Goal: Task Accomplishment & Management: Manage account settings

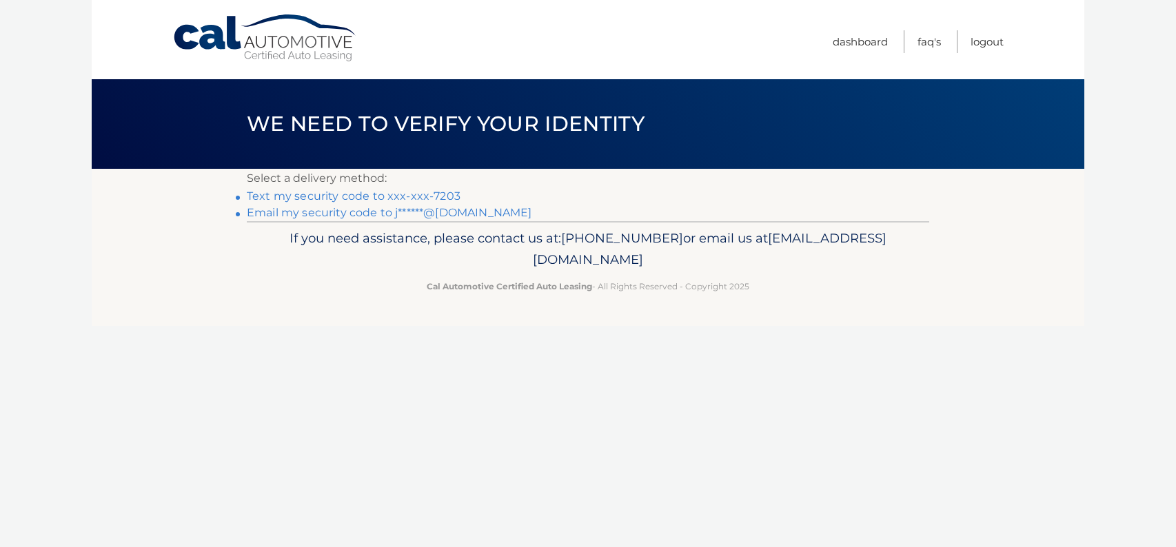
click at [310, 199] on link "Text my security code to xxx-xxx-7203" at bounding box center [354, 196] width 214 height 13
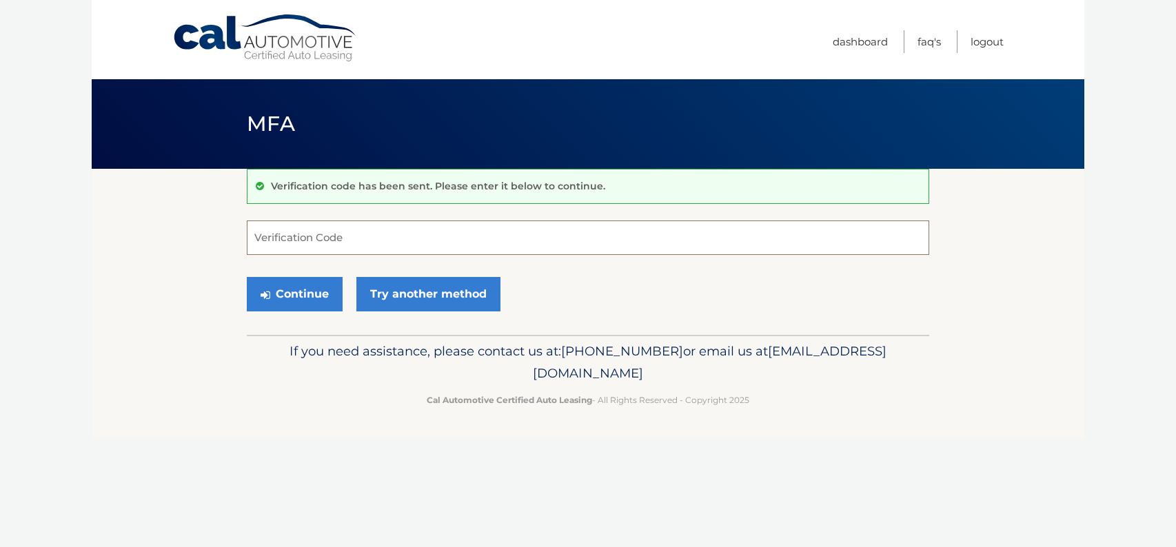
click at [318, 238] on input "Verification Code" at bounding box center [588, 238] width 682 height 34
type input "775020"
click at [281, 292] on button "Continue" at bounding box center [295, 294] width 96 height 34
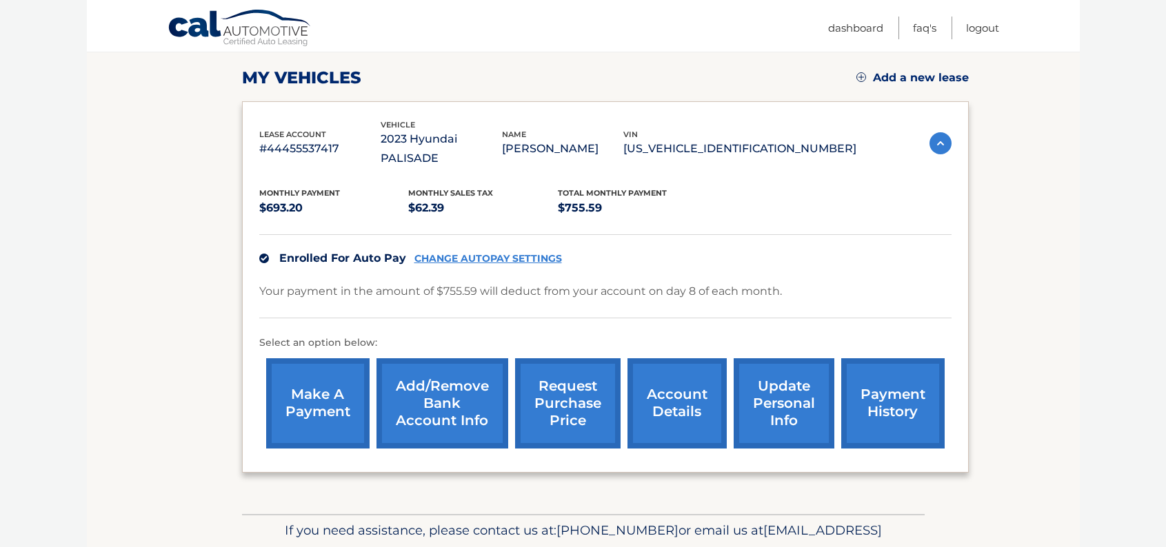
scroll to position [207, 0]
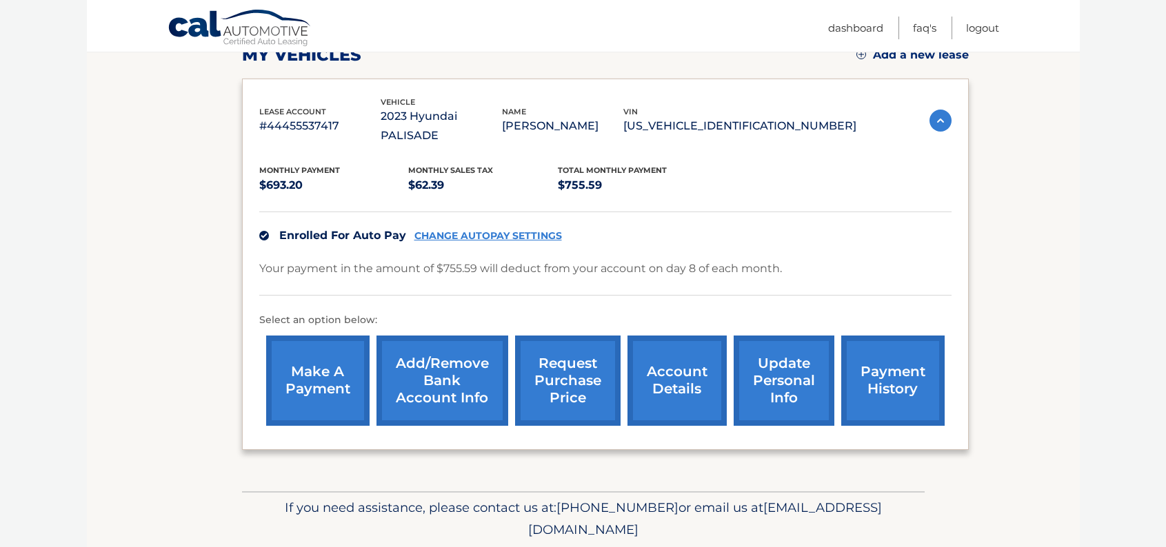
click at [679, 354] on link "account details" at bounding box center [676, 381] width 99 height 90
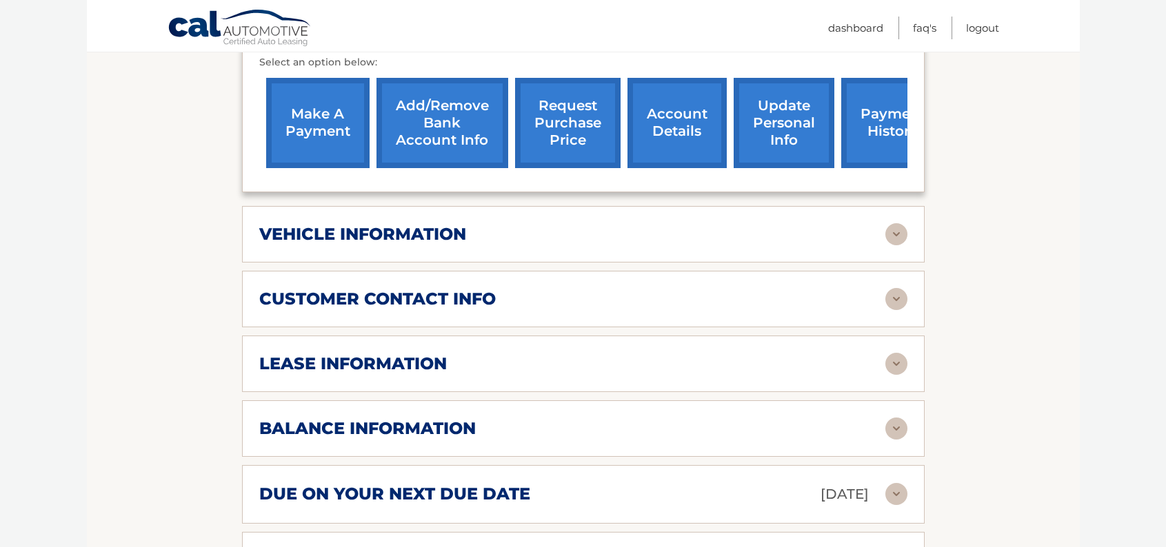
scroll to position [551, 0]
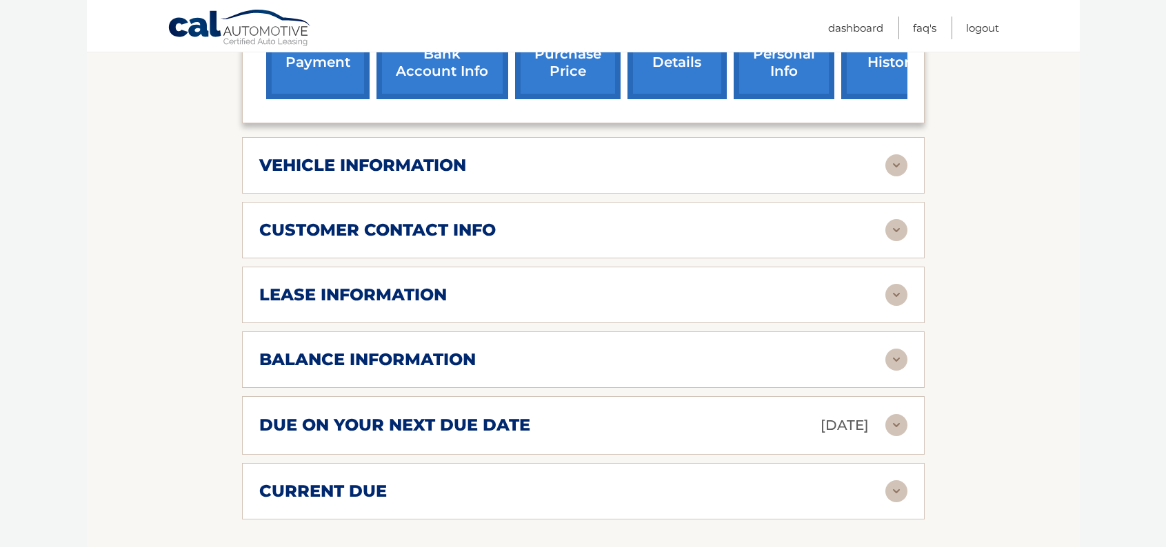
click at [898, 284] on img at bounding box center [896, 295] width 22 height 22
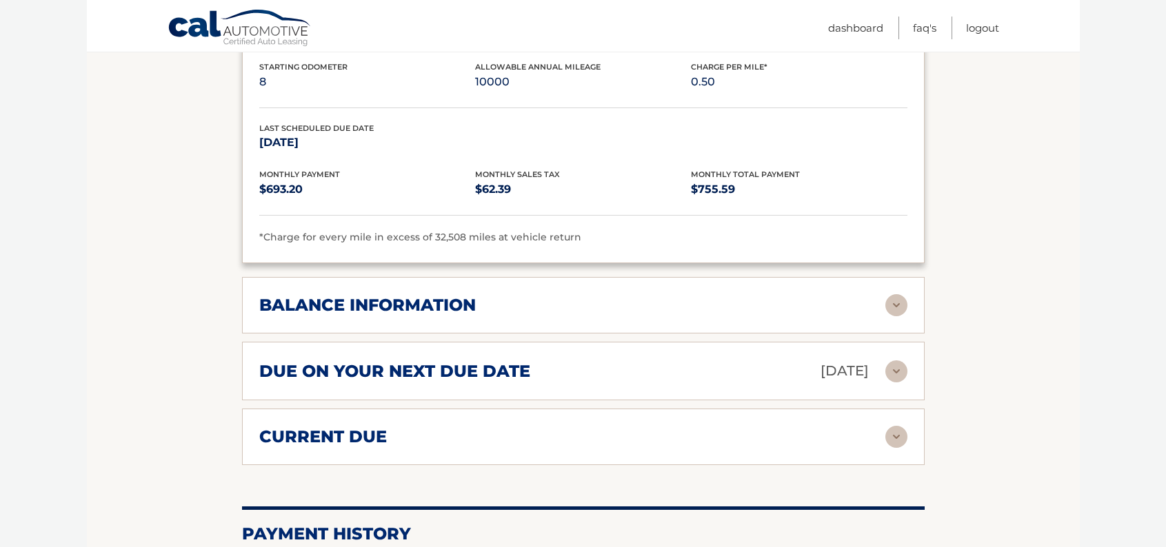
scroll to position [896, 0]
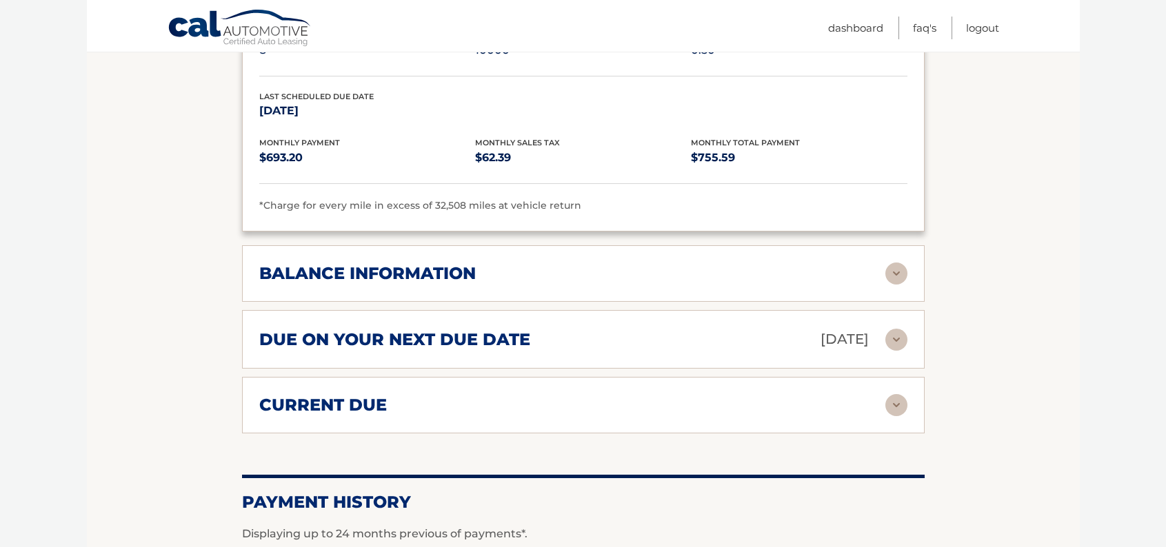
click at [893, 263] on img at bounding box center [896, 274] width 22 height 22
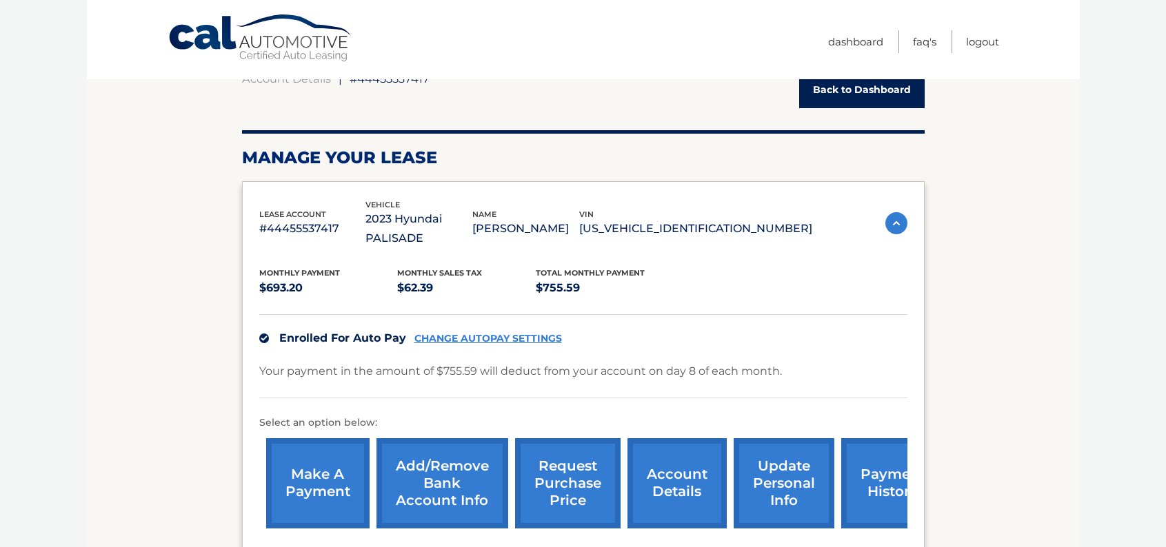
scroll to position [0, 0]
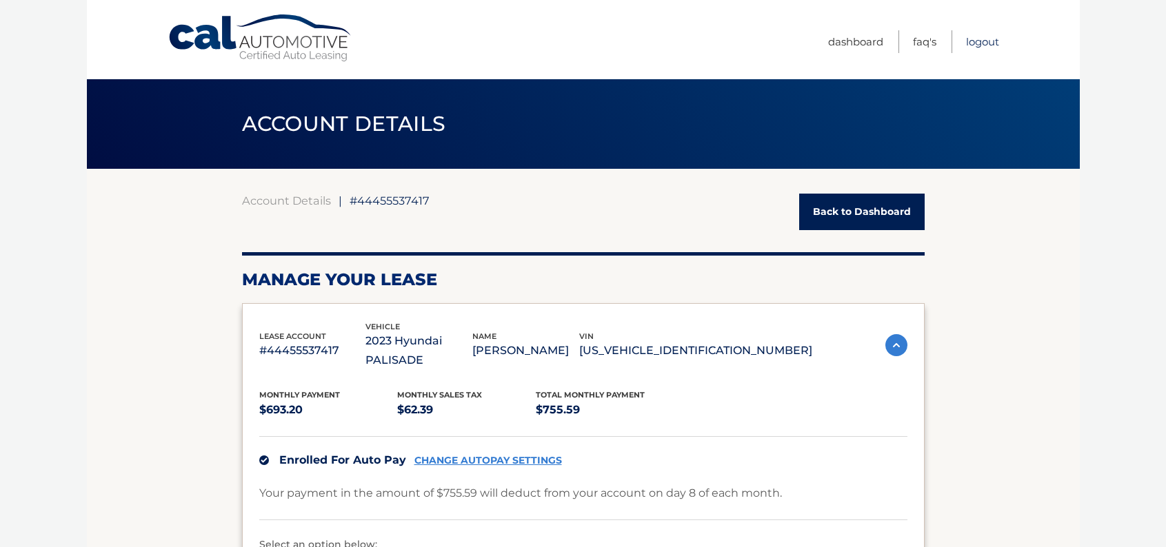
click at [977, 40] on link "Logout" at bounding box center [982, 41] width 33 height 23
